Goal: Information Seeking & Learning: Learn about a topic

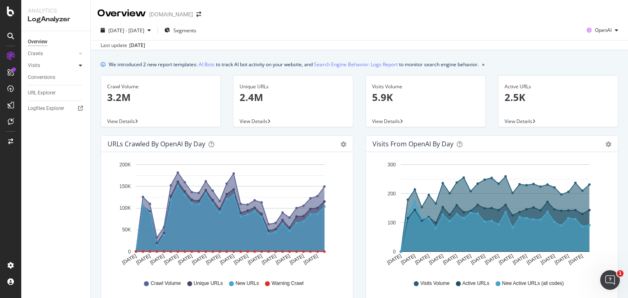
click at [84, 64] on div at bounding box center [80, 65] width 8 height 8
click at [61, 77] on div "Daily Distribution" at bounding box center [50, 77] width 38 height 9
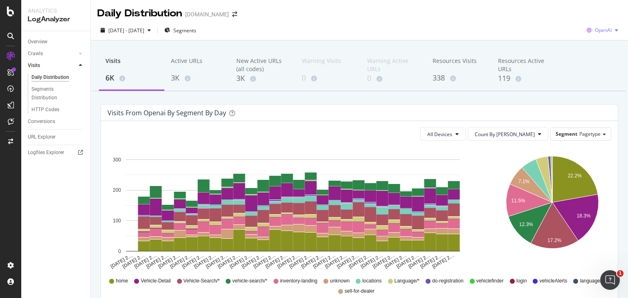
click at [601, 25] on div "OpenAI" at bounding box center [603, 30] width 38 height 12
click at [597, 44] on span "Google" at bounding box center [604, 46] width 30 height 7
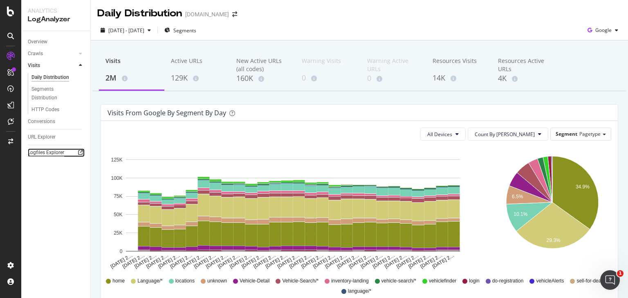
click at [45, 154] on div "Logfiles Explorer" at bounding box center [46, 152] width 36 height 9
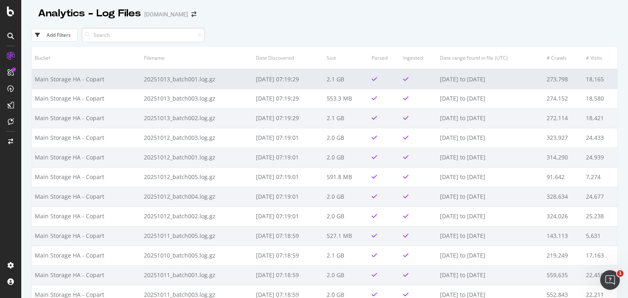
click at [153, 82] on td "20251013_batch001.log.gz" at bounding box center [197, 79] width 112 height 20
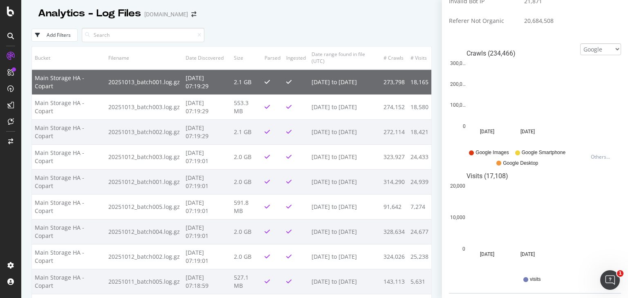
scroll to position [402, 0]
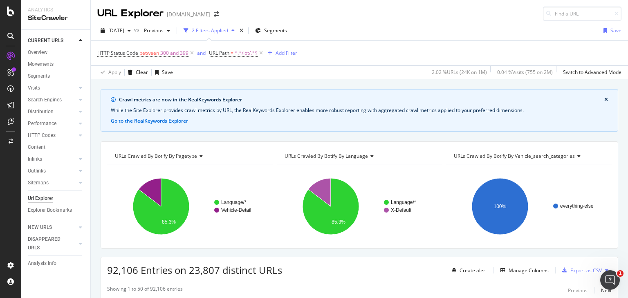
click at [420, 33] on div "2025 Oct. 1st vs Previous 2 Filters Applied Segments Save" at bounding box center [359, 32] width 537 height 16
click at [418, 25] on div "2025 Oct. 1st vs Previous 2 Filters Applied Segments Save" at bounding box center [359, 32] width 537 height 16
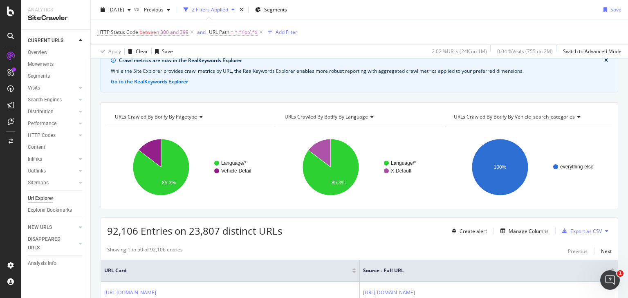
scroll to position [131, 0]
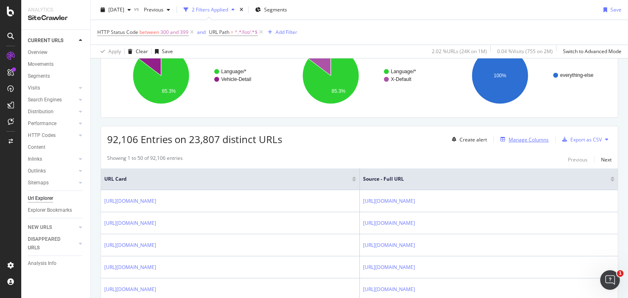
click at [521, 139] on div "Manage Columns" at bounding box center [529, 139] width 40 height 7
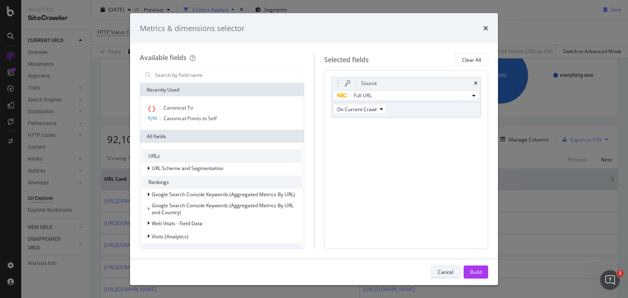
click at [444, 272] on div "Cancel" at bounding box center [446, 271] width 16 height 7
click at [444, 272] on td "https://www.copart.com/vehicle-search-year/pontiac/gto/1999?modelDisplayStr=GTO" at bounding box center [489, 267] width 258 height 22
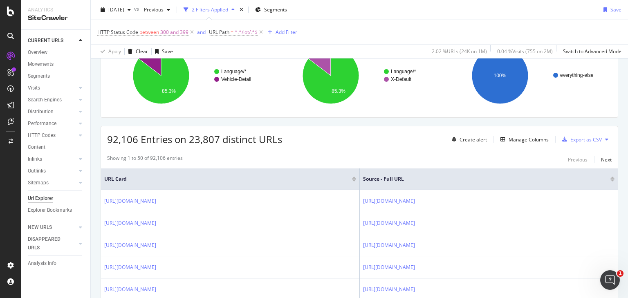
click at [611, 180] on div at bounding box center [613, 181] width 4 height 2
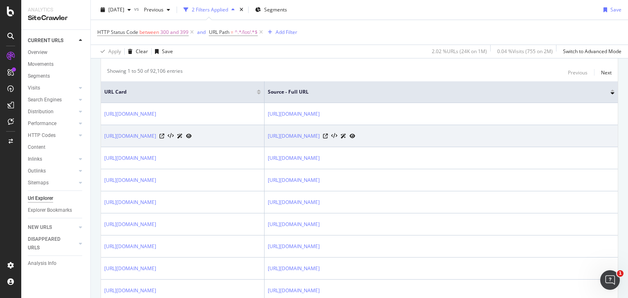
scroll to position [229, 0]
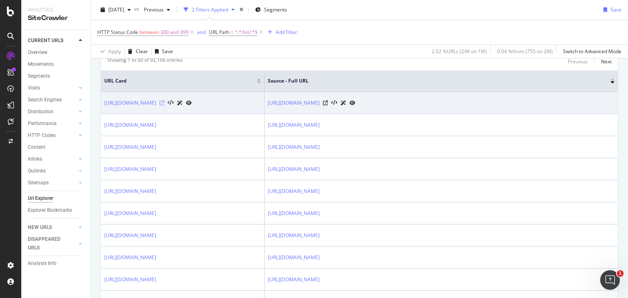
click at [164, 106] on icon at bounding box center [161, 103] width 5 height 5
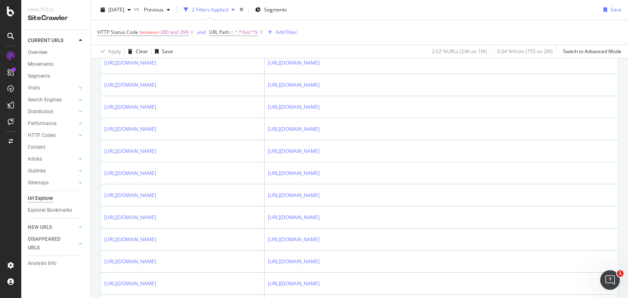
scroll to position [85, 0]
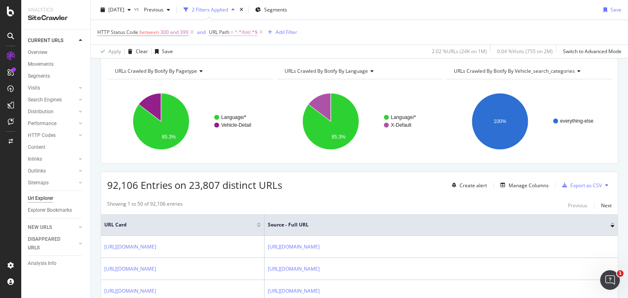
click at [228, 33] on span "URL Path" at bounding box center [219, 32] width 20 height 7
click at [241, 64] on input "/lot/" at bounding box center [254, 66] width 77 height 13
paste input "\/lot\/[0-9]{8}\/?"
type input "\/lot\/[0-9]{8}\/?"
click at [238, 52] on icon at bounding box center [239, 51] width 6 height 5
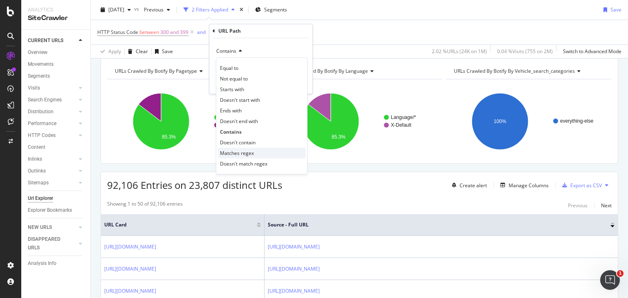
click at [240, 155] on span "Matches regex" at bounding box center [237, 153] width 34 height 7
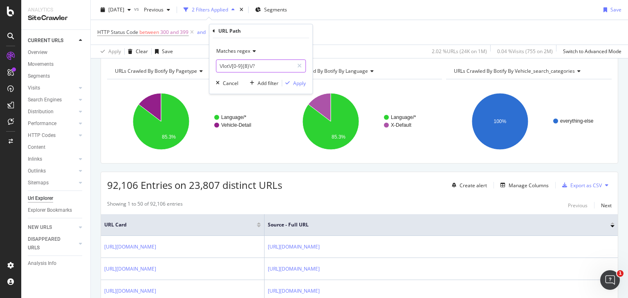
click at [261, 69] on input "\/lot\/[0-9]{8}\/?" at bounding box center [254, 66] width 77 height 13
click at [293, 80] on div "Apply" at bounding box center [299, 83] width 13 height 7
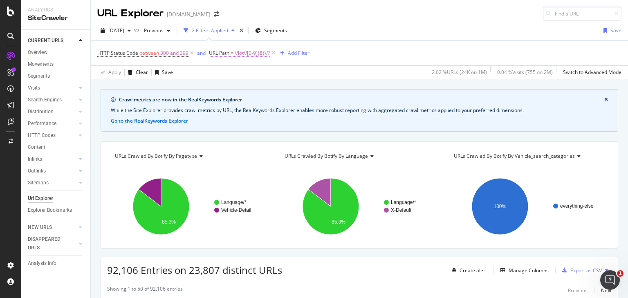
click at [245, 54] on span "\/lot\/[0-9]{8}\/?" at bounding box center [252, 52] width 35 height 11
click at [353, 50] on div "HTTP Status Code between 300 and 399 and URL Path = \/lot\/[0-9]{8}\/? Add Filt…" at bounding box center [359, 53] width 524 height 25
click at [256, 54] on span "\/lot\/[0-9]{8}\/?" at bounding box center [252, 52] width 35 height 11
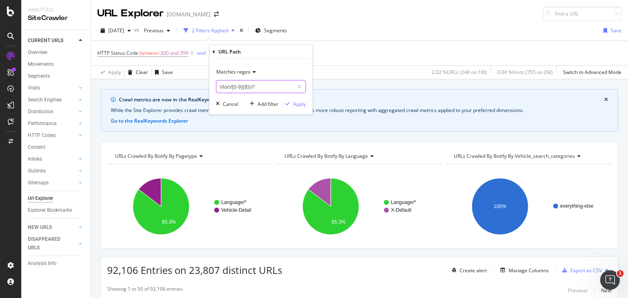
click at [262, 88] on input "\/lot\/[0-9]{8}\/?" at bounding box center [254, 86] width 77 height 13
type input "\/lot\/[0-9]{8}\/?$"
click at [299, 107] on div "Apply" at bounding box center [294, 103] width 24 height 7
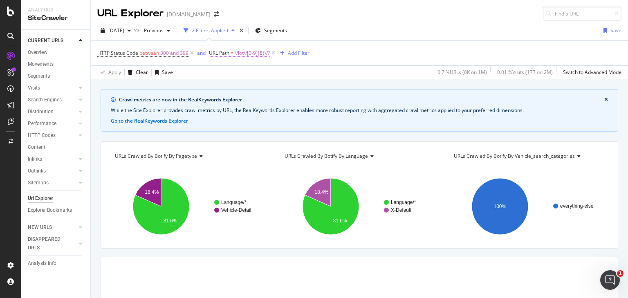
click at [252, 51] on span "\/lot\/[0-9]{8}\/?" at bounding box center [252, 52] width 35 height 11
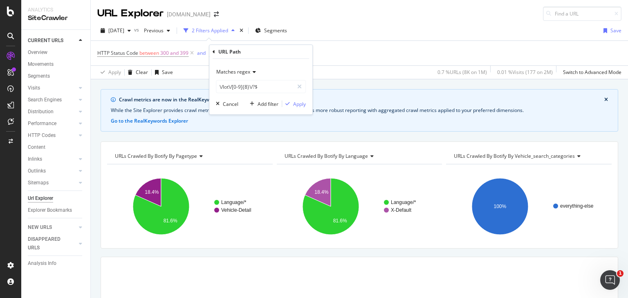
click at [325, 54] on div "HTTP Status Code between 300 and 399 and URL Path = \/lot\/[0-9]{8}\/? Add Filt…" at bounding box center [359, 53] width 524 height 25
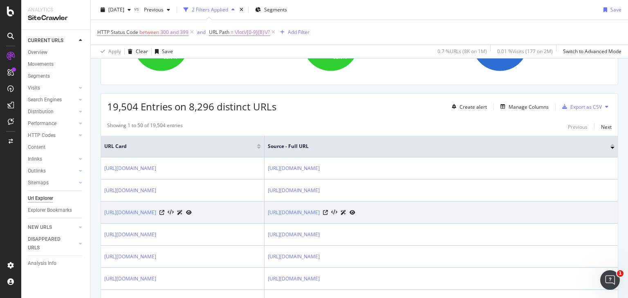
scroll to position [229, 0]
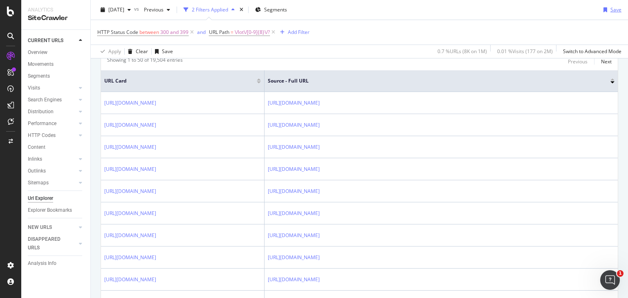
click at [611, 8] on div "Save" at bounding box center [616, 9] width 11 height 7
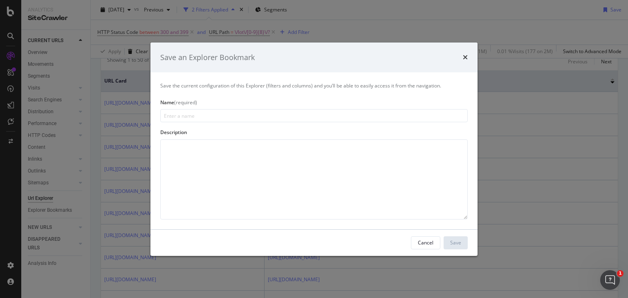
click at [249, 119] on input "modal" at bounding box center [314, 115] width 308 height 13
type input "Lot Detail Pages - Excessive 301s"
click at [451, 245] on div "Save" at bounding box center [455, 242] width 11 height 7
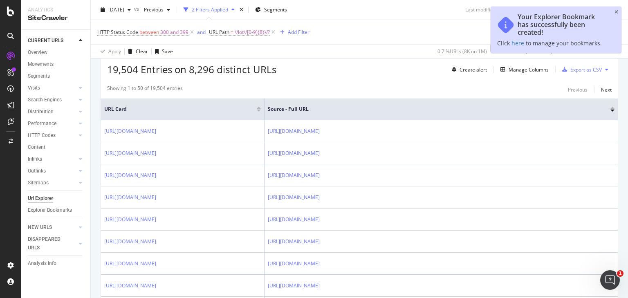
scroll to position [257, 0]
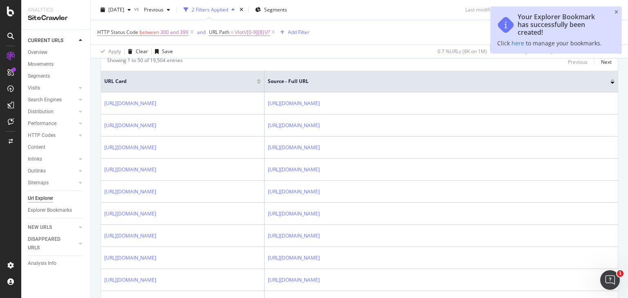
click at [405, 33] on div "HTTP Status Code between 300 and 399 and URL Path = \/lot\/[0-9]{8}\/? Add Filt…" at bounding box center [359, 32] width 524 height 25
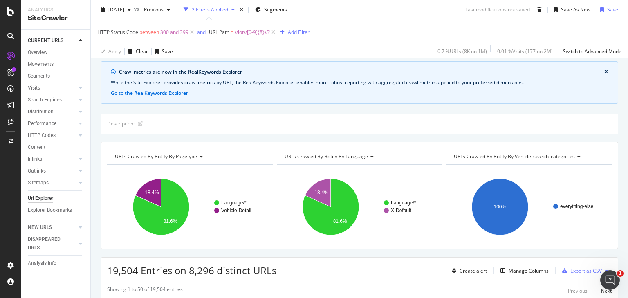
scroll to position [0, 0]
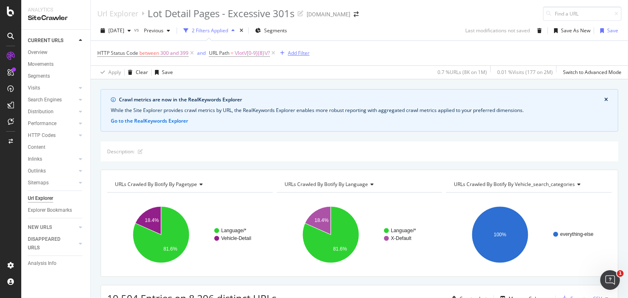
click at [297, 54] on div "Add Filter" at bounding box center [299, 52] width 22 height 7
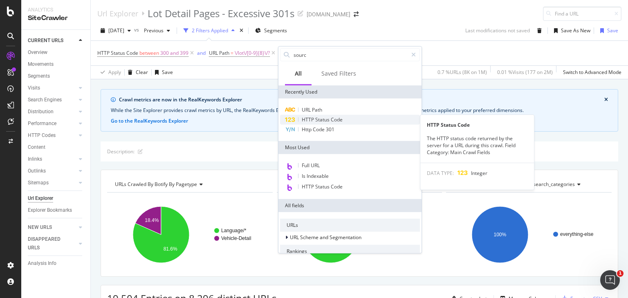
type input "source"
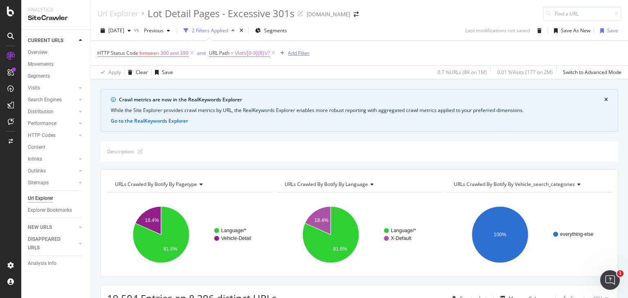
click at [299, 53] on div "Add Filter" at bounding box center [299, 52] width 22 height 7
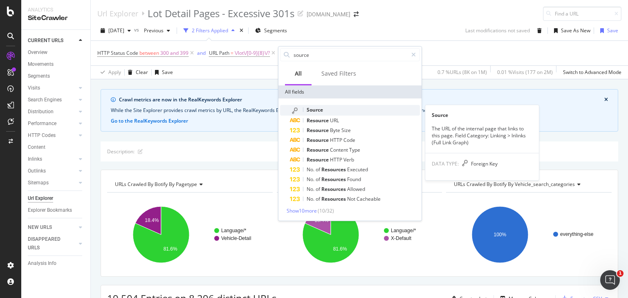
click at [324, 112] on div "Source" at bounding box center [355, 110] width 130 height 11
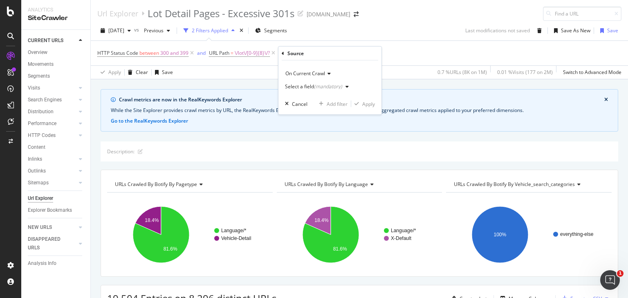
click at [319, 85] on div "(mandatory)" at bounding box center [328, 86] width 28 height 7
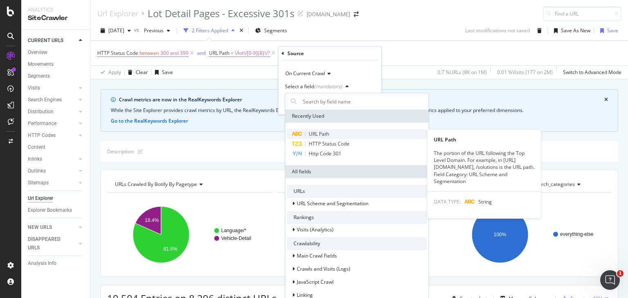
click at [321, 134] on span "URL Path" at bounding box center [319, 133] width 20 height 7
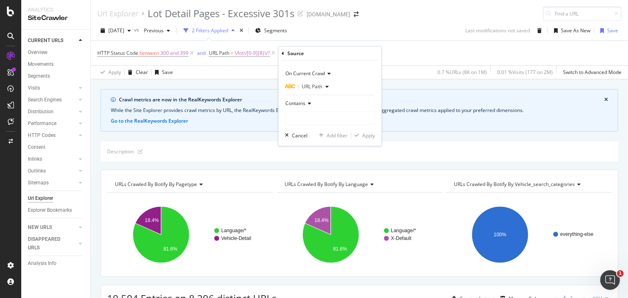
click at [313, 88] on span "URL Path" at bounding box center [312, 86] width 20 height 7
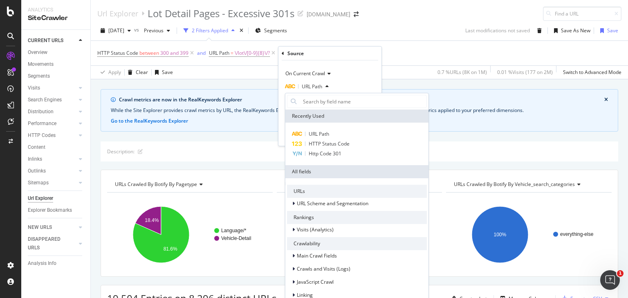
click at [313, 88] on span "URL Path" at bounding box center [312, 86] width 20 height 7
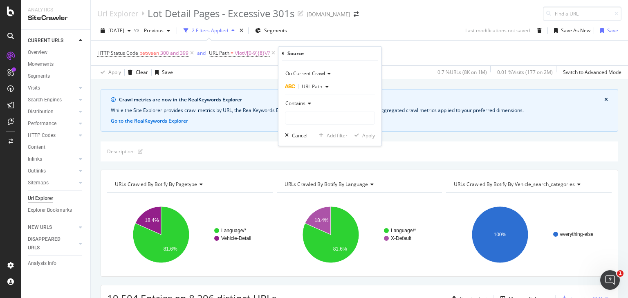
click at [310, 101] on icon at bounding box center [309, 103] width 6 height 5
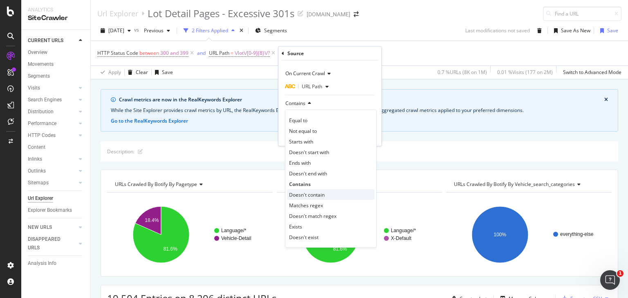
click at [306, 195] on span "Doesn't contain" at bounding box center [307, 194] width 36 height 7
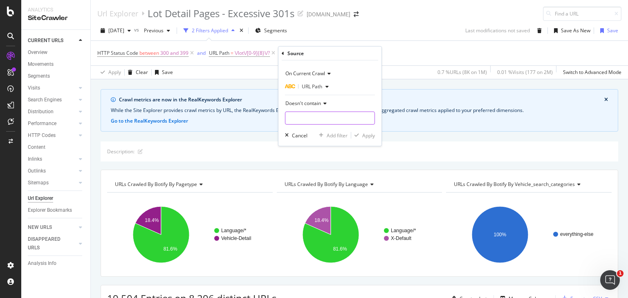
click at [312, 122] on input "text" at bounding box center [329, 118] width 89 height 13
type input "/locations/"
click at [370, 134] on div "Apply" at bounding box center [368, 135] width 13 height 7
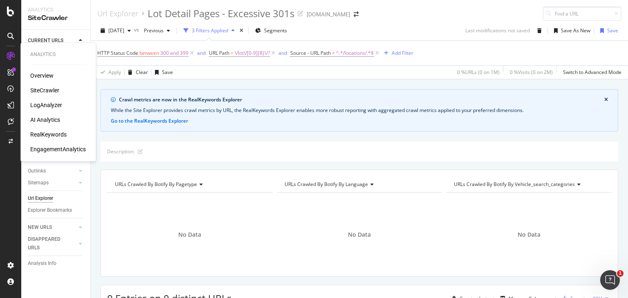
click at [51, 101] on div "LogAnalyzer" at bounding box center [46, 105] width 32 height 8
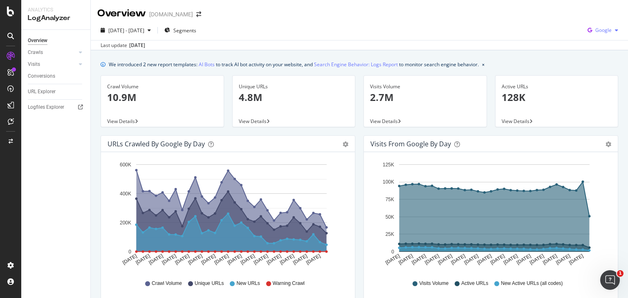
click at [615, 28] on icon "button" at bounding box center [616, 30] width 3 height 5
click at [587, 79] on div "OpenAI" at bounding box center [597, 77] width 56 height 12
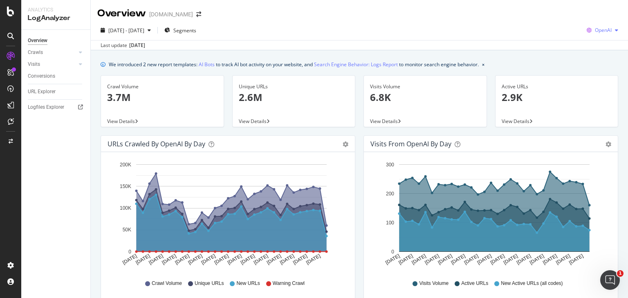
click at [595, 31] on span "OpenAI" at bounding box center [603, 30] width 17 height 7
click at [596, 47] on span "Google" at bounding box center [604, 46] width 30 height 7
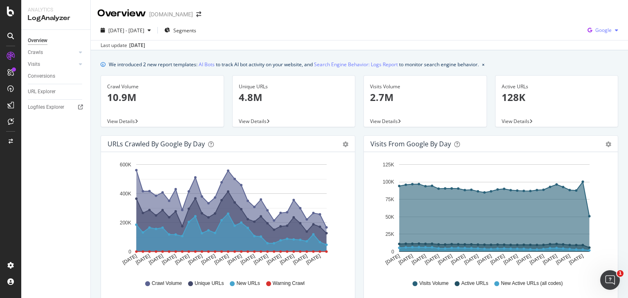
click at [602, 34] on div "Google" at bounding box center [602, 30] width 37 height 12
click at [592, 77] on span "OpenAI" at bounding box center [604, 76] width 30 height 7
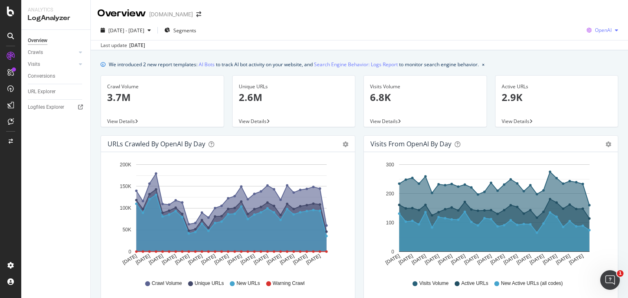
click at [595, 29] on span "OpenAI" at bounding box center [603, 30] width 17 height 7
click at [598, 47] on span "Google" at bounding box center [604, 46] width 30 height 7
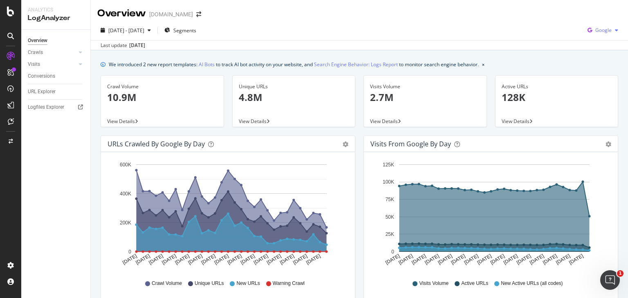
click at [602, 32] on span "Google" at bounding box center [603, 30] width 16 height 7
click at [599, 72] on div "OpenAI" at bounding box center [597, 77] width 56 height 12
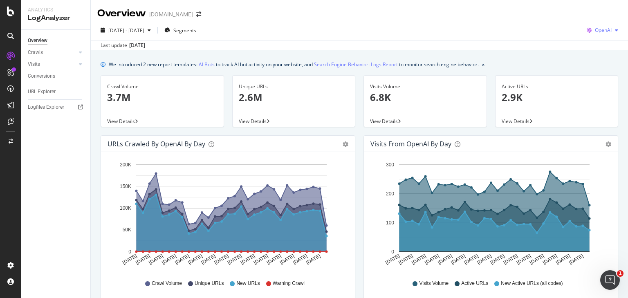
click at [597, 31] on span "OpenAI" at bounding box center [603, 30] width 17 height 7
click at [597, 44] on span "Google" at bounding box center [604, 46] width 30 height 7
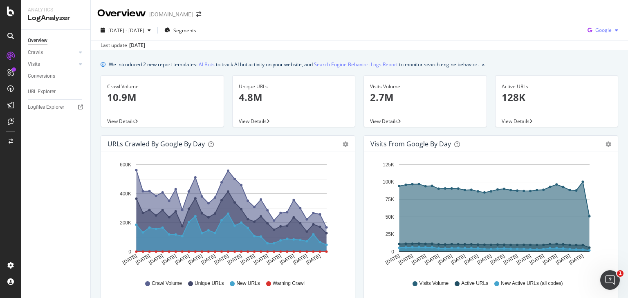
click at [610, 27] on div "Google" at bounding box center [602, 30] width 37 height 12
click at [593, 74] on span "OpenAI" at bounding box center [604, 76] width 30 height 7
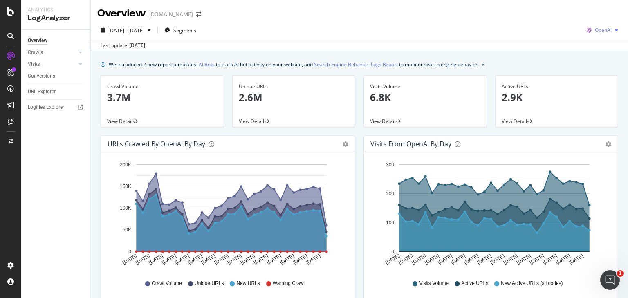
click at [605, 29] on span "OpenAI" at bounding box center [603, 30] width 17 height 7
click at [599, 44] on span "Google" at bounding box center [604, 46] width 30 height 7
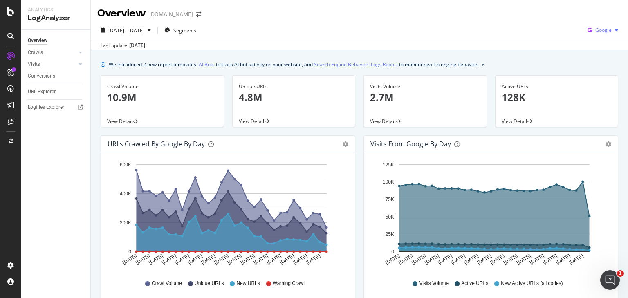
click at [603, 29] on span "Google" at bounding box center [603, 30] width 16 height 7
click at [594, 79] on span "OpenAI" at bounding box center [604, 76] width 30 height 7
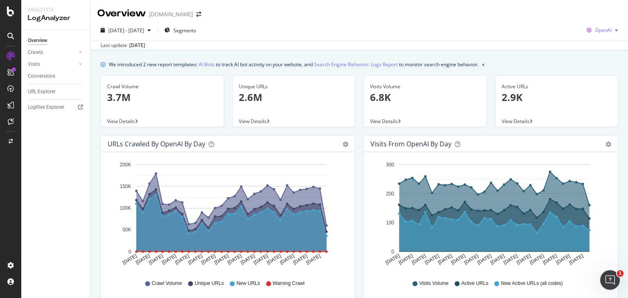
click at [595, 29] on span "OpenAI" at bounding box center [603, 30] width 17 height 7
click at [438, 38] on div "2025 Sep. 14th - Oct. 13th Segments OpenAI" at bounding box center [359, 32] width 537 height 16
click at [595, 31] on span "OpenAI" at bounding box center [603, 30] width 17 height 7
click at [459, 30] on div "2025 Sep. 14th - Oct. 13th Segments OpenAI" at bounding box center [359, 32] width 537 height 16
click at [602, 28] on span "OpenAI" at bounding box center [603, 30] width 17 height 7
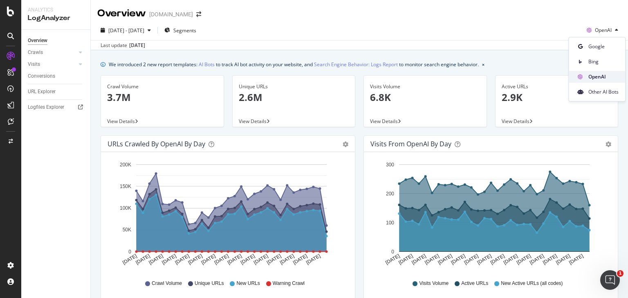
click at [597, 77] on span "OpenAI" at bounding box center [604, 76] width 30 height 7
click at [588, 31] on icon "button" at bounding box center [589, 30] width 11 height 11
click at [594, 46] on span "Google" at bounding box center [604, 46] width 30 height 7
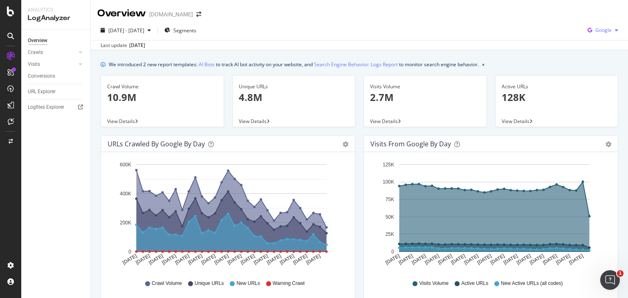
click at [599, 31] on span "Google" at bounding box center [603, 30] width 16 height 7
click at [597, 78] on span "OpenAI" at bounding box center [604, 76] width 30 height 7
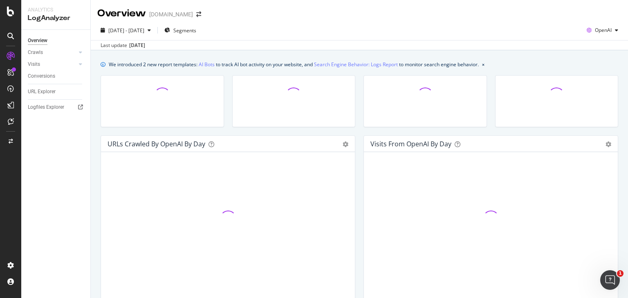
click at [391, 11] on div "Overview Copart.com" at bounding box center [359, 10] width 537 height 20
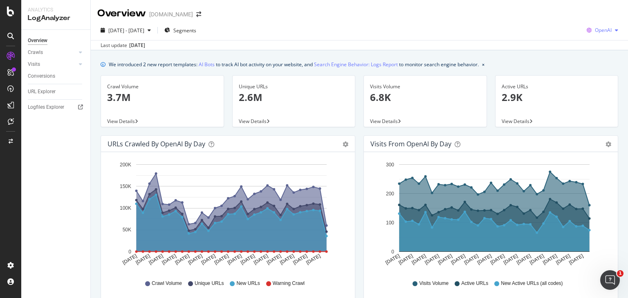
click at [605, 31] on span "OpenAI" at bounding box center [603, 30] width 17 height 7
click at [600, 46] on span "Google" at bounding box center [604, 46] width 30 height 7
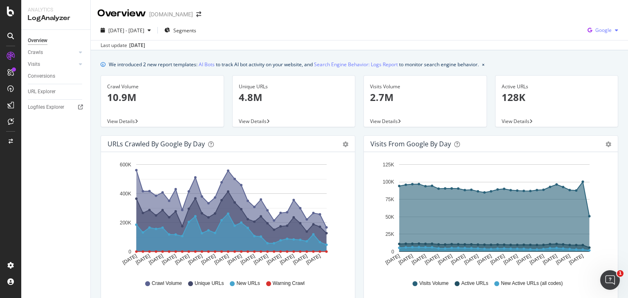
click at [598, 30] on span "Google" at bounding box center [603, 30] width 16 height 7
click at [597, 74] on span "OpenAI" at bounding box center [604, 76] width 30 height 7
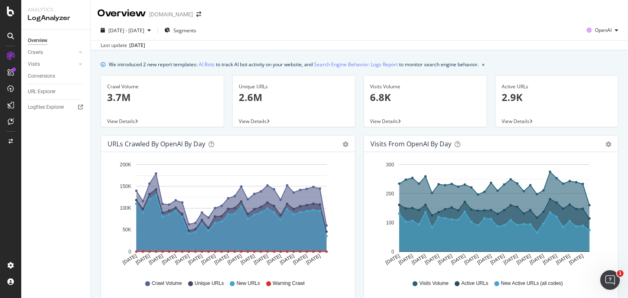
click at [475, 26] on div "2025 Sep. 14th - Oct. 13th Segments OpenAI" at bounding box center [359, 32] width 537 height 16
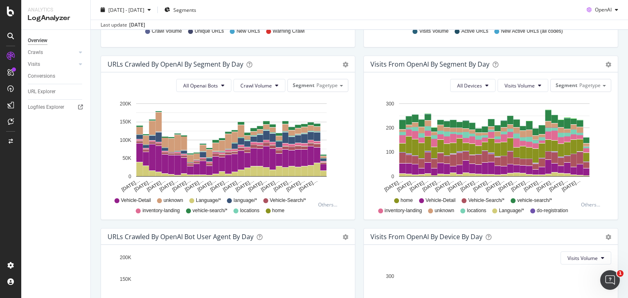
scroll to position [262, 0]
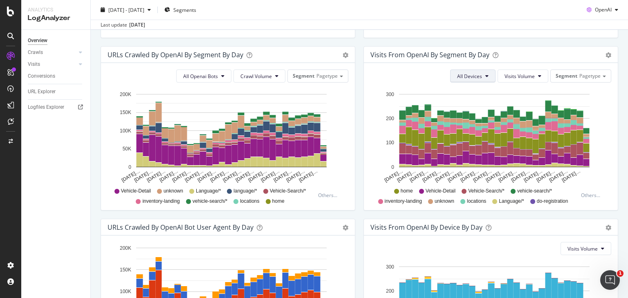
click at [457, 73] on span "All Devices" at bounding box center [469, 76] width 25 height 7
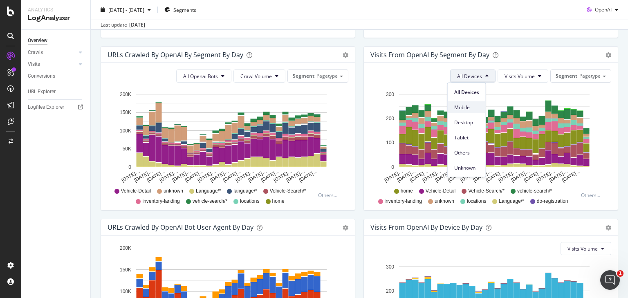
click at [457, 107] on span "Mobile" at bounding box center [466, 106] width 25 height 7
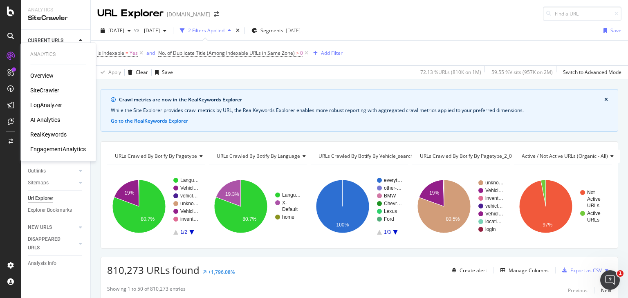
click at [45, 90] on div "SiteCrawler" at bounding box center [44, 90] width 29 height 8
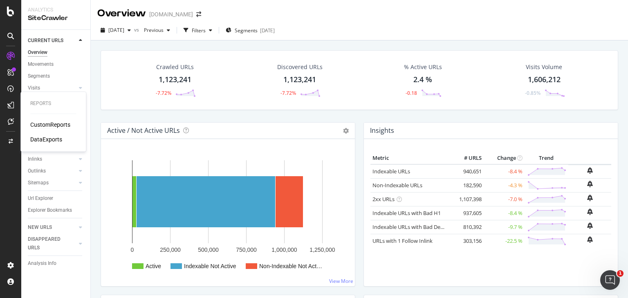
click at [41, 123] on div "CustomReports" at bounding box center [50, 125] width 40 height 8
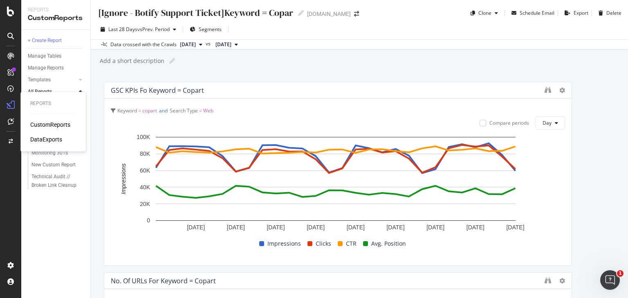
click at [36, 139] on div "DataExports" at bounding box center [46, 139] width 32 height 8
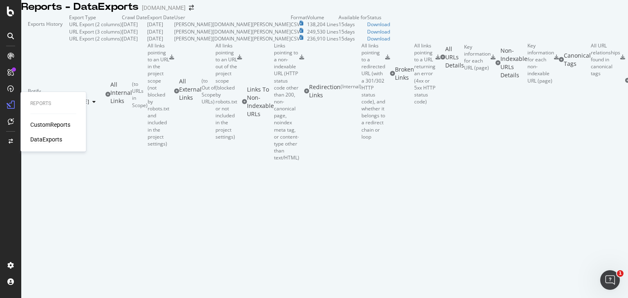
click at [36, 124] on div "CustomReports" at bounding box center [50, 125] width 40 height 8
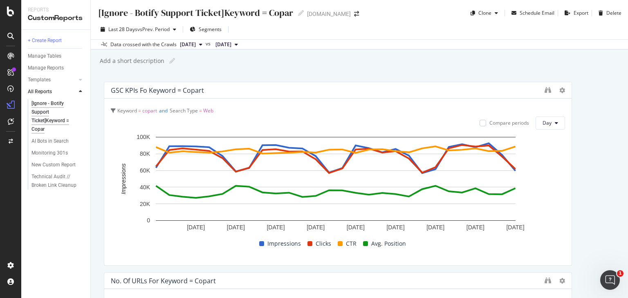
click at [45, 119] on div "[Ignore - Botify Support Ticket]Keyword = Copar" at bounding box center [55, 116] width 49 height 34
click at [50, 70] on div "Manage Reports" at bounding box center [46, 68] width 36 height 9
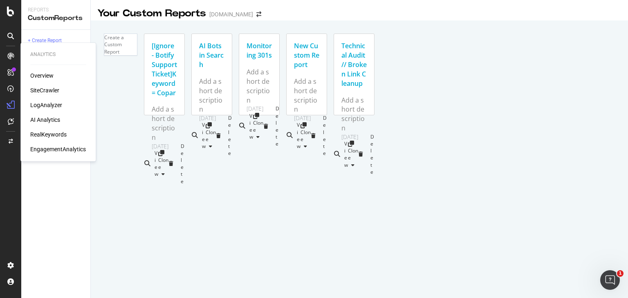
click at [47, 91] on div "SiteCrawler" at bounding box center [44, 90] width 29 height 8
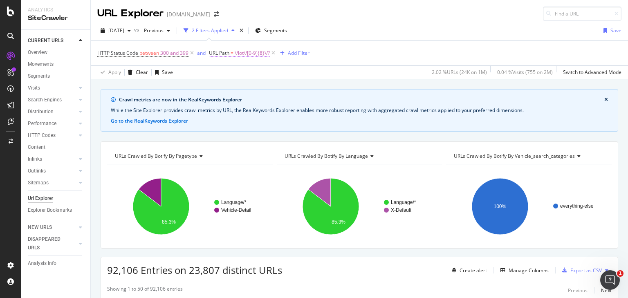
click at [253, 53] on span "\/lot\/[0-9]{8}\/?" at bounding box center [252, 52] width 35 height 11
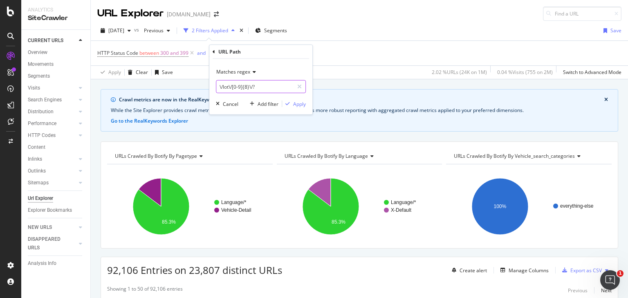
click at [263, 88] on input "\/lot\/[0-9]{8}\/?" at bounding box center [254, 86] width 77 height 13
click at [265, 88] on input "\/lot\/[0-9]{8}\/?" at bounding box center [254, 86] width 77 height 13
type input "\/lot\/[0-9]{8}\/?$"
click at [292, 105] on div "button" at bounding box center [287, 103] width 11 height 5
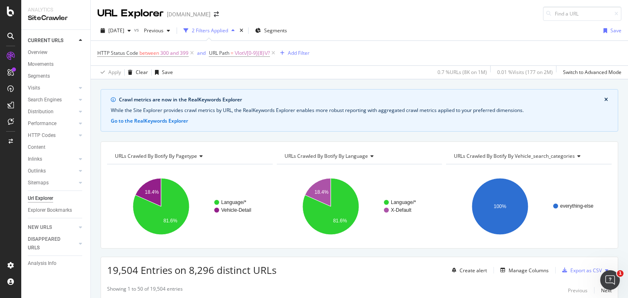
click at [347, 39] on div "2025 Oct. 1st vs Previous 2 Filters Applied Segments Save" at bounding box center [359, 32] width 537 height 16
click at [295, 53] on div "Add Filter" at bounding box center [299, 52] width 22 height 7
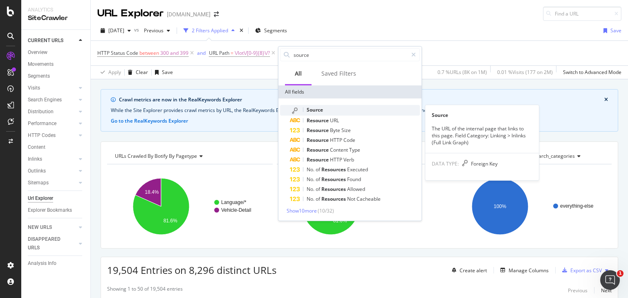
type input "source"
click at [314, 108] on span "Source" at bounding box center [315, 109] width 16 height 7
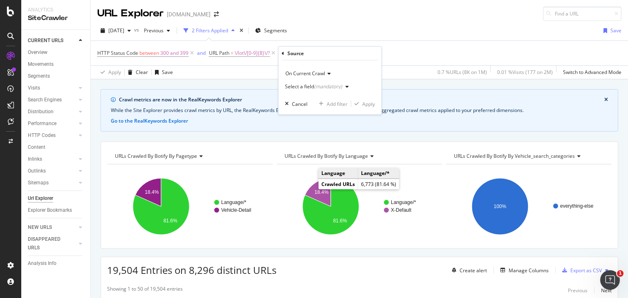
click at [316, 84] on div "(mandatory)" at bounding box center [328, 86] width 28 height 7
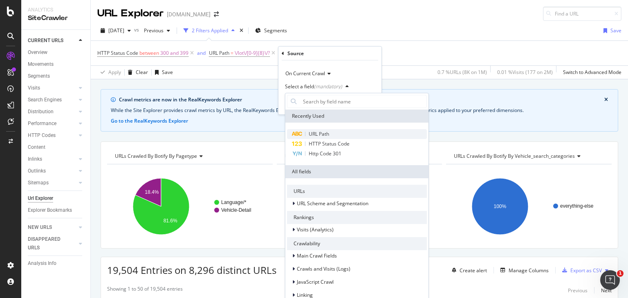
click at [317, 133] on span "URL Path" at bounding box center [319, 133] width 20 height 7
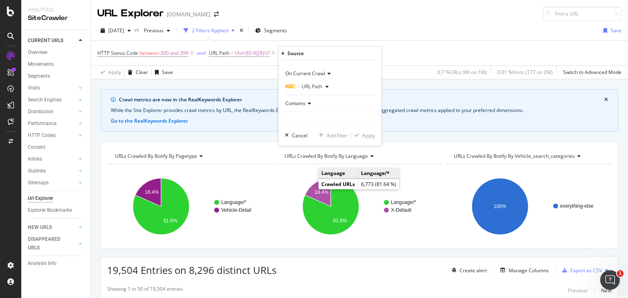
click at [306, 103] on icon at bounding box center [309, 103] width 6 height 5
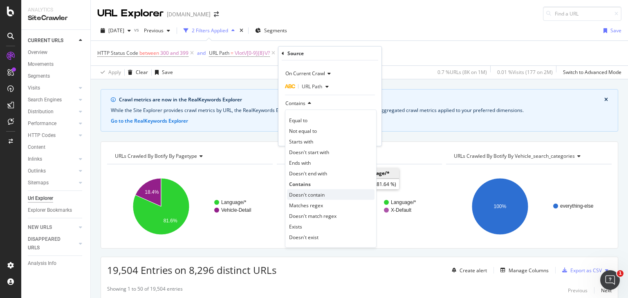
click at [299, 193] on span "Doesn't contain" at bounding box center [307, 194] width 36 height 7
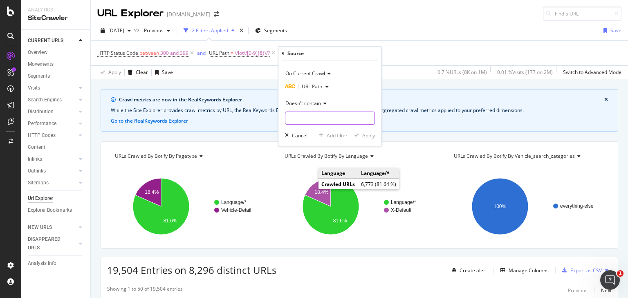
click at [319, 114] on input "text" at bounding box center [329, 118] width 89 height 13
type input "/locations/"
click at [359, 134] on div "button" at bounding box center [356, 135] width 11 height 5
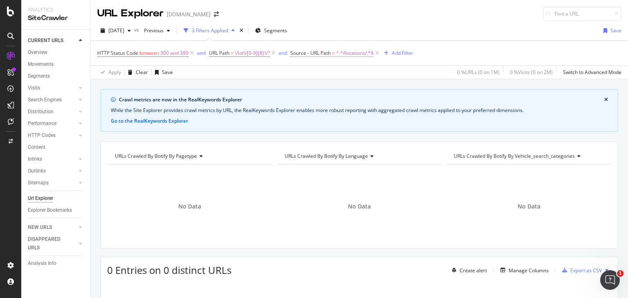
click at [371, 53] on span "^.*/locations/.*$" at bounding box center [355, 52] width 38 height 11
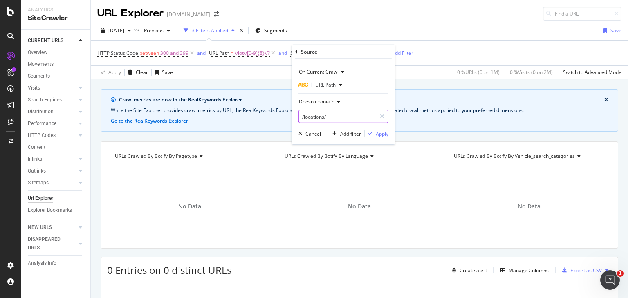
click at [337, 115] on input "/locations/" at bounding box center [337, 116] width 77 height 13
type input "/locations"
click at [384, 136] on div "Apply" at bounding box center [382, 133] width 13 height 7
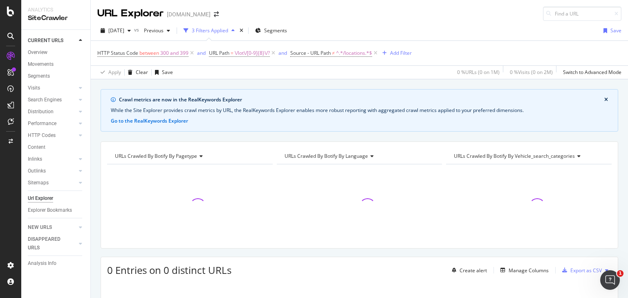
click at [442, 26] on div "2025 Oct. 1st vs Previous 3 Filters Applied Segments Save" at bounding box center [359, 32] width 537 height 16
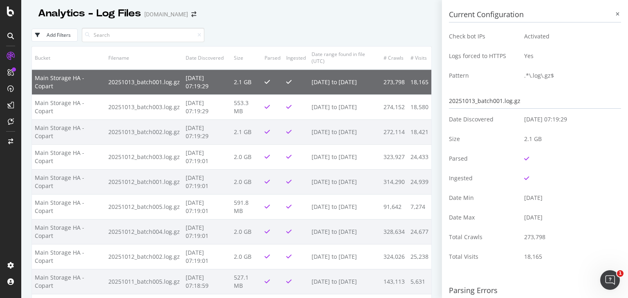
scroll to position [401, 0]
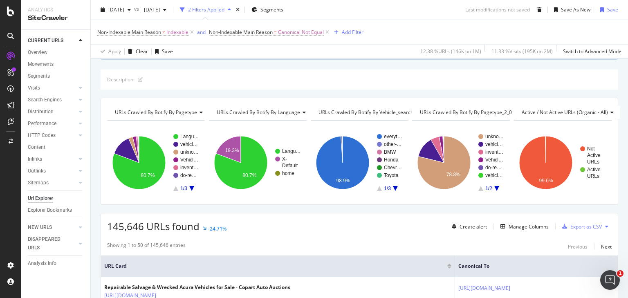
scroll to position [131, 0]
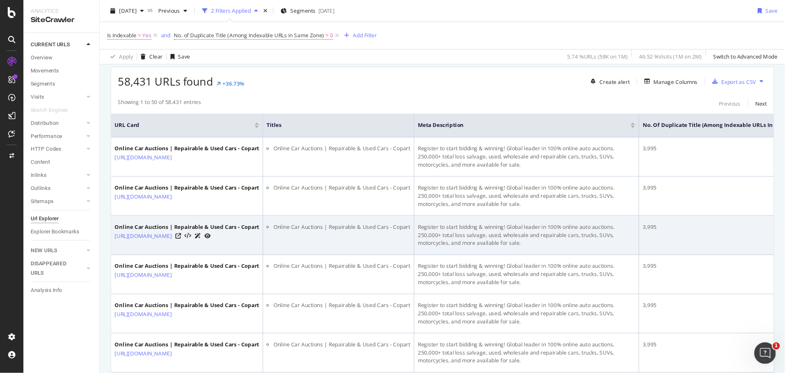
scroll to position [196, 0]
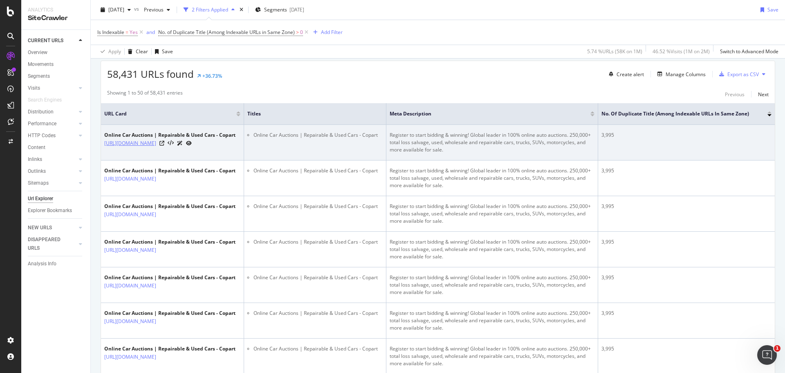
drag, startPoint x: 204, startPoint y: 142, endPoint x: 192, endPoint y: 150, distance: 14.3
click at [156, 147] on link "https://www.copart.com/lot/66724585/2012-chevrolet-suburban-c1500-lt-tx-ft-worth" at bounding box center [130, 143] width 52 height 8
click at [164, 146] on icon at bounding box center [161, 143] width 5 height 5
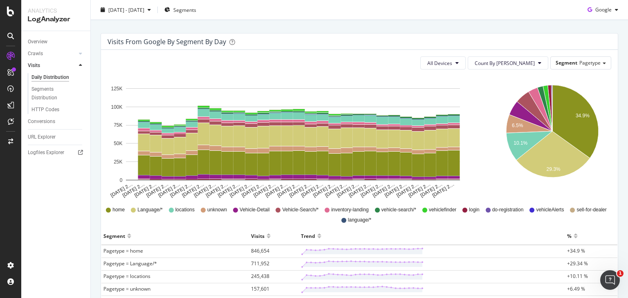
scroll to position [196, 0]
